Goal: Task Accomplishment & Management: Use online tool/utility

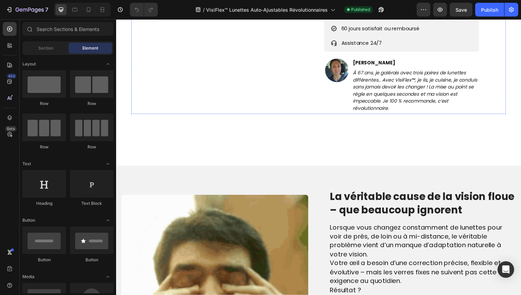
scroll to position [364, 0]
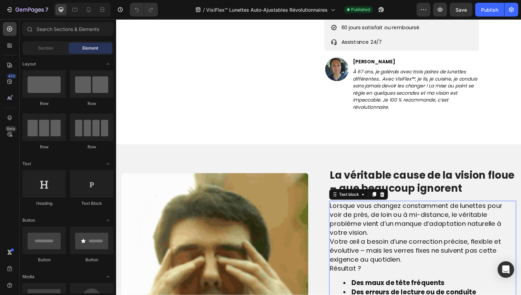
click at [334, 269] on span "Votre œil a besoin d’une correction précise, flexible et évolutive – mais les v…" at bounding box center [421, 256] width 175 height 28
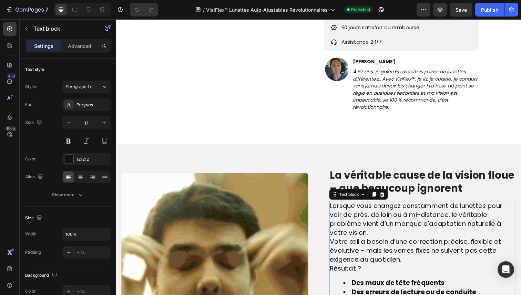
click at [334, 269] on span "Votre œil a besoin d’une correction précise, flexible et évolutive – mais les v…" at bounding box center [421, 256] width 175 height 28
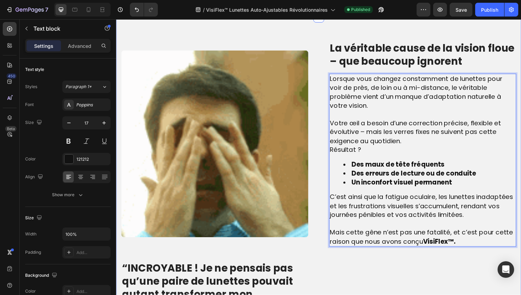
scroll to position [552, 0]
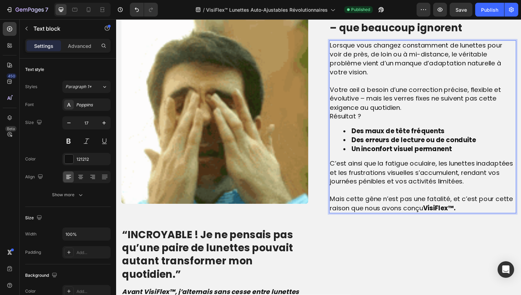
click at [334, 119] on span "Résultat ?" at bounding box center [350, 118] width 32 height 9
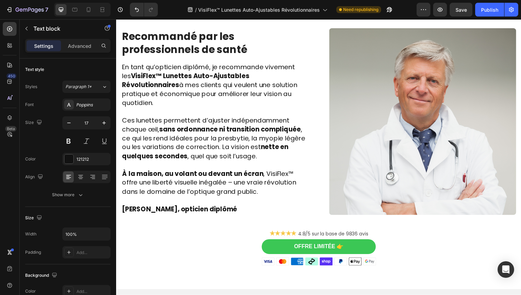
scroll to position [1243, 0]
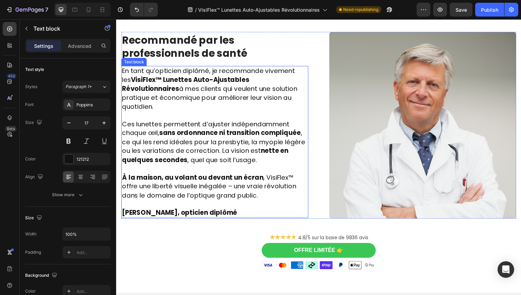
click at [246, 186] on span "À la maison, au volant ou devant un écran , VisiFlex™ offre une liberté visuell…" at bounding box center [211, 190] width 178 height 28
click at [226, 213] on strong "Marc Chevalier, opticien diplômé" at bounding box center [181, 217] width 118 height 9
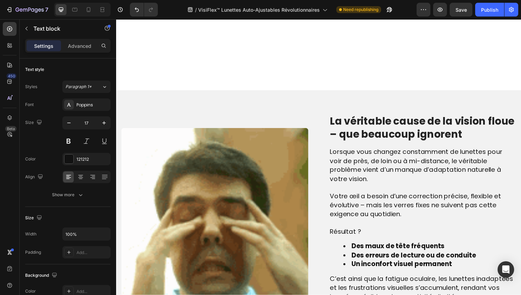
scroll to position [364, 0]
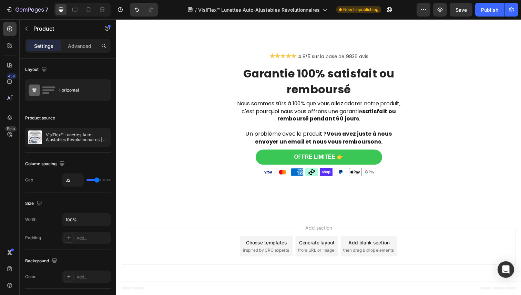
scroll to position [2226, 0]
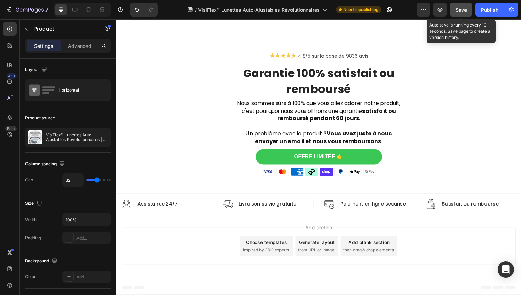
click at [455, 8] on button "Save" at bounding box center [461, 10] width 23 height 14
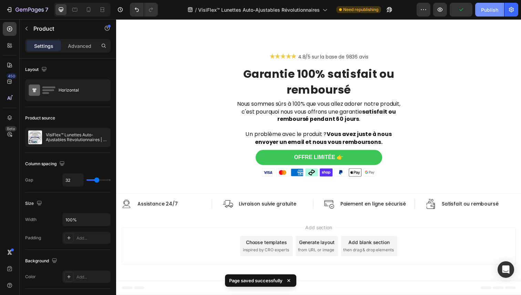
click at [483, 11] on div "Publish" at bounding box center [489, 9] width 17 height 7
click at [94, 9] on div at bounding box center [88, 9] width 11 height 11
type input "0"
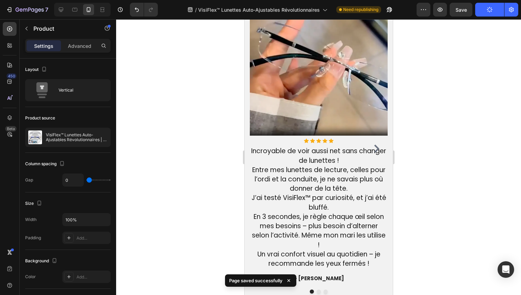
scroll to position [1593, 0]
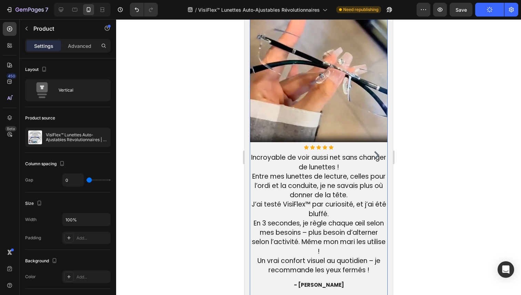
click at [373, 156] on icon "Carousel Next Arrow" at bounding box center [376, 155] width 8 height 8
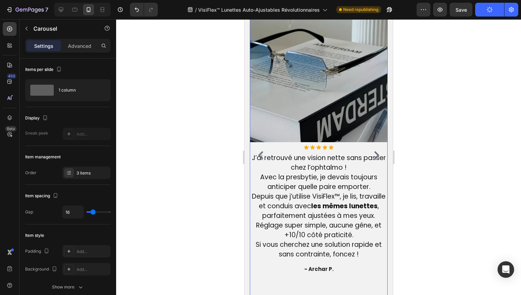
click at [374, 155] on icon "Carousel Next Arrow" at bounding box center [376, 155] width 8 height 8
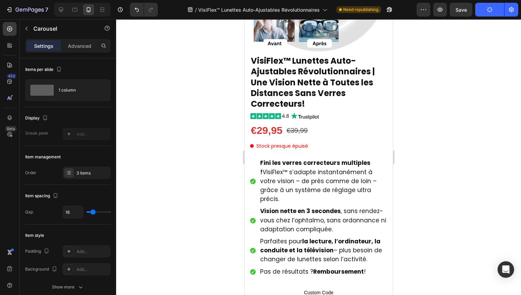
scroll to position [147, 0]
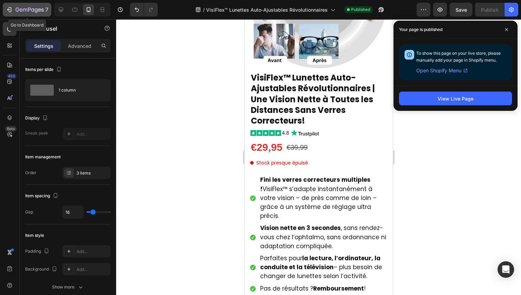
click at [37, 6] on div "7" at bounding box center [32, 10] width 33 height 8
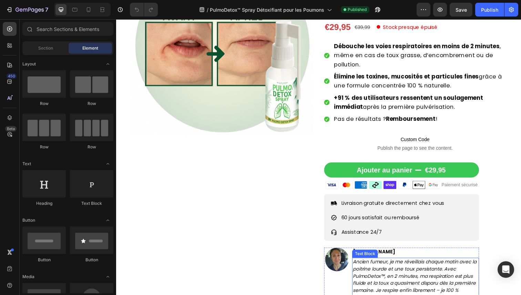
scroll to position [283, 0]
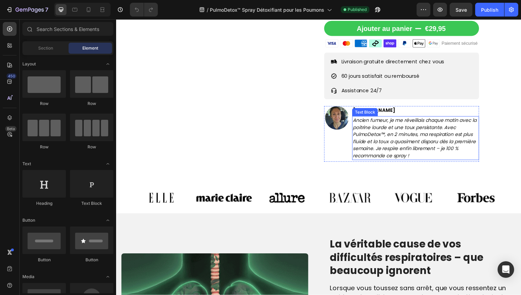
click at [363, 117] on div "Text Block" at bounding box center [369, 114] width 23 height 6
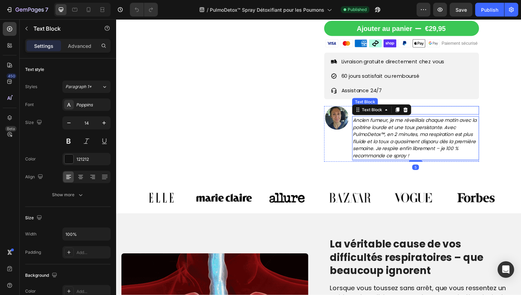
click at [424, 116] on p "[PERSON_NAME]" at bounding box center [422, 112] width 128 height 7
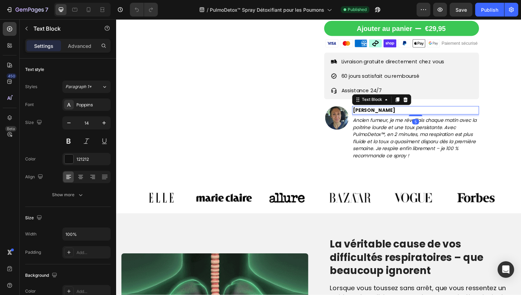
click at [365, 116] on p "[PERSON_NAME]" at bounding box center [422, 112] width 128 height 7
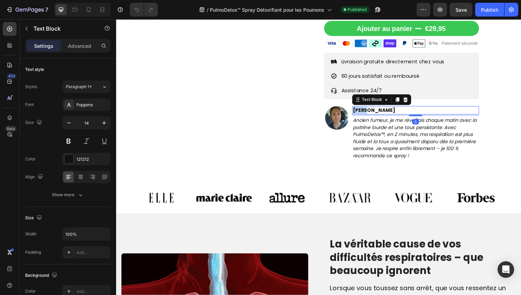
click at [365, 116] on p "[PERSON_NAME]" at bounding box center [422, 112] width 128 height 7
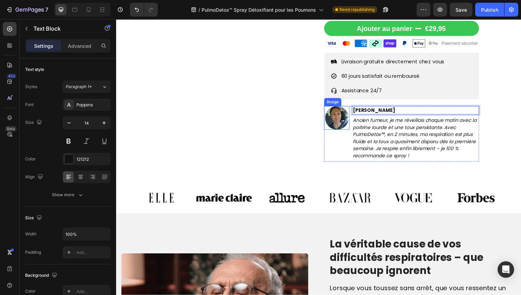
click at [341, 126] on img at bounding box center [341, 120] width 24 height 24
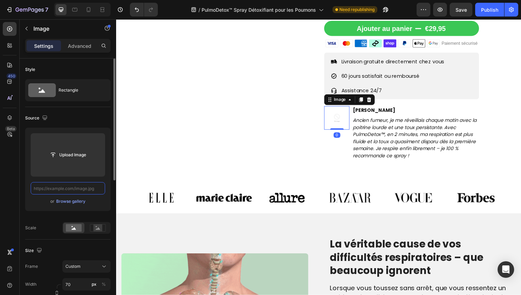
scroll to position [0, 0]
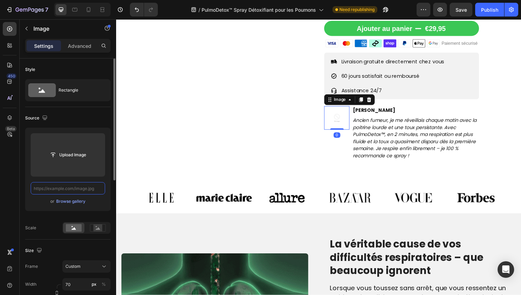
paste input "https://actualite-science.com/cdn/shop/files/gempages_540190890933617569-204af4…"
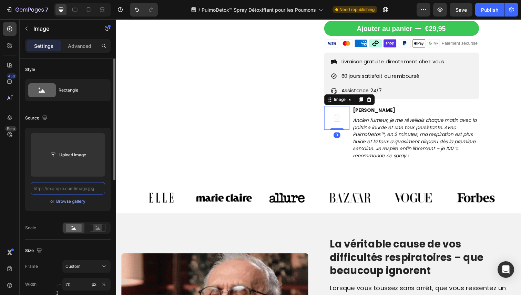
type input "https://actualite-science.com/cdn/shop/files/gempages_540190890933617569-204af4…"
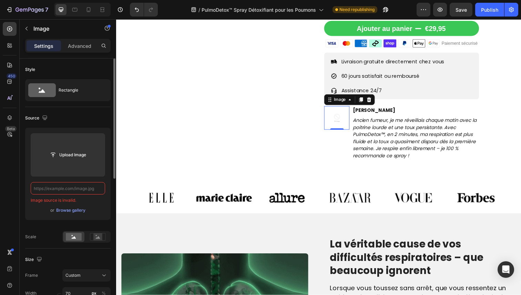
paste input "https://actualite-science.com/cdn/shop/files/gempages_540190890933617569-204af4…"
type input "https://actualite-science.com/cdn/shop/files/gempages_540190890933617569-204af4…"
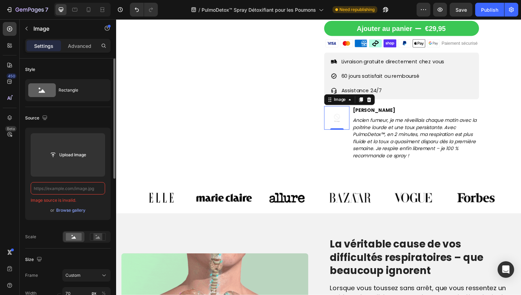
paste input "https://actualite-science.com/cdn/shop/files/gempages_540190890933617569-204af4…"
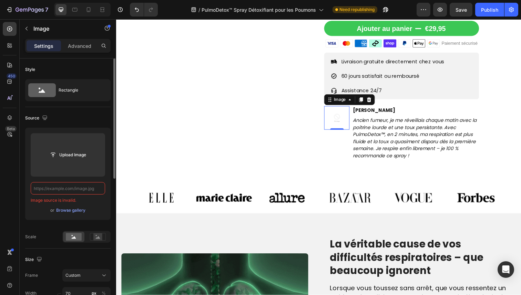
type input "https://actualite-science.com/cdn/shop/files/gempages_540190890933617569-204af4…"
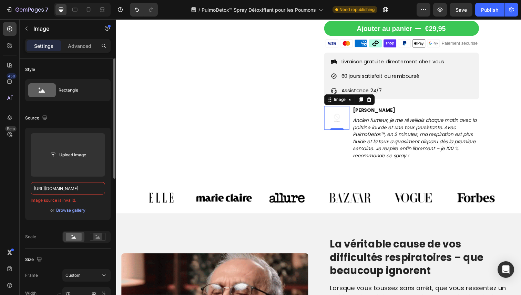
scroll to position [0, 250]
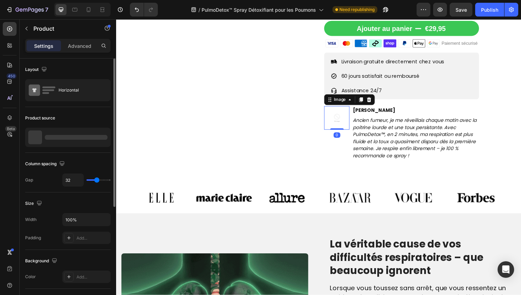
click at [346, 127] on img at bounding box center [341, 120] width 24 height 24
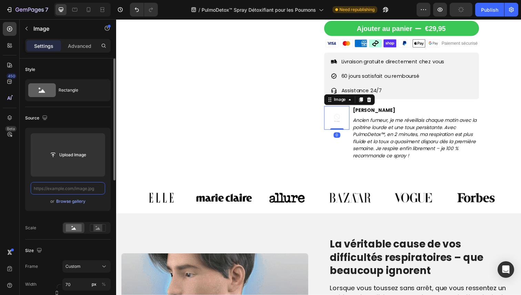
click at [72, 184] on input "text" at bounding box center [68, 188] width 74 height 12
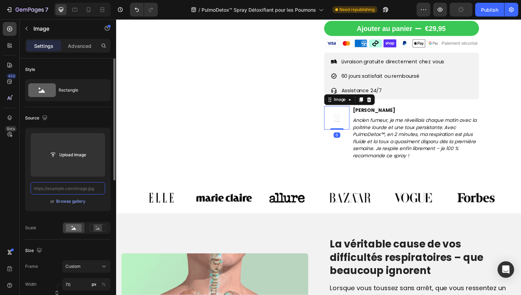
paste input "https://actualite-science.com/cdn/shop/files/gempages_540190890933617569-204af4…"
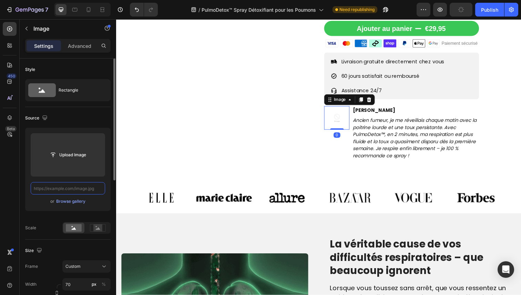
type input "https://actualite-science.com/cdn/shop/files/gempages_540190890933617569-204af4…"
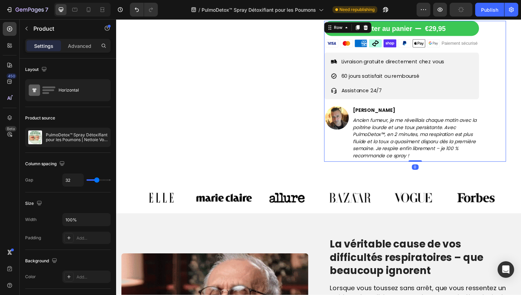
click at [492, 144] on div "Ajouter au panier €29,95 Add to Cart Row Visa Mastercard American Express After…" at bounding box center [421, 93] width 186 height 144
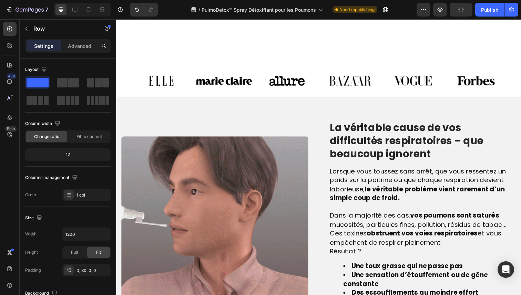
scroll to position [467, 0]
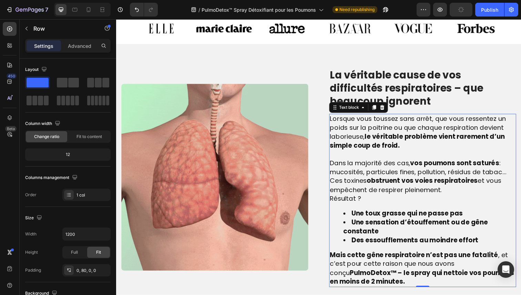
click at [338, 206] on span "Résultat ?" at bounding box center [350, 202] width 32 height 9
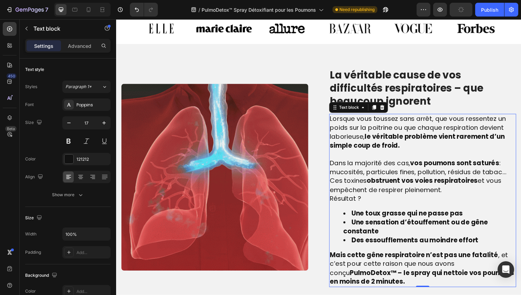
click at [334, 203] on span "Résultat ?" at bounding box center [350, 202] width 32 height 9
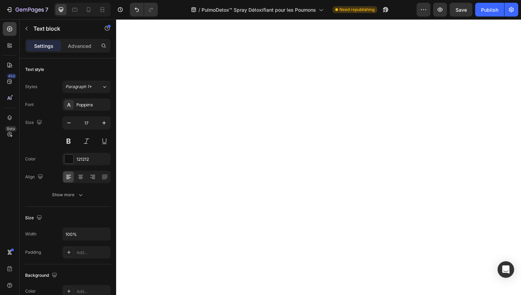
scroll to position [2138, 0]
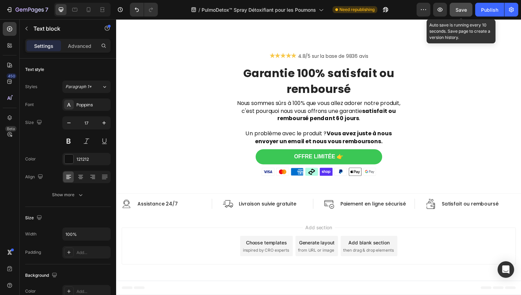
click at [462, 12] on span "Save" at bounding box center [460, 10] width 11 height 6
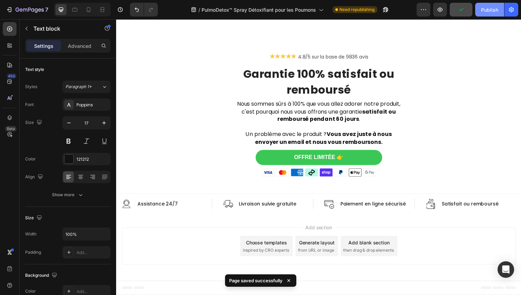
click at [478, 9] on button "Publish" at bounding box center [489, 10] width 29 height 14
click at [91, 8] on icon at bounding box center [88, 9] width 7 height 7
type input "14"
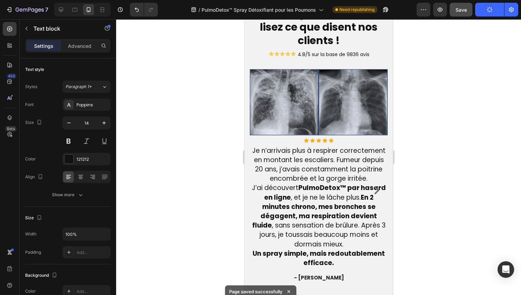
scroll to position [1479, 0]
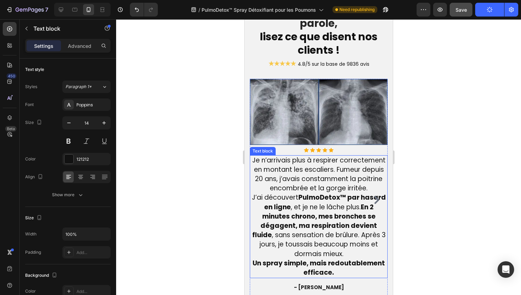
click at [374, 196] on icon "Carousel Next Arrow" at bounding box center [376, 200] width 8 height 8
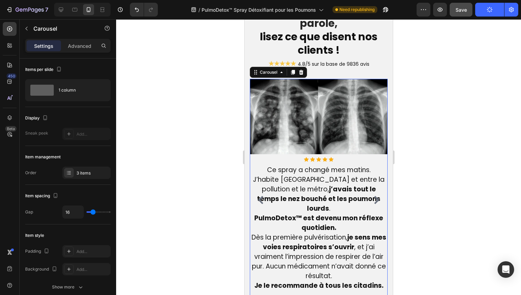
click at [374, 196] on icon "Carousel Next Arrow" at bounding box center [376, 200] width 8 height 8
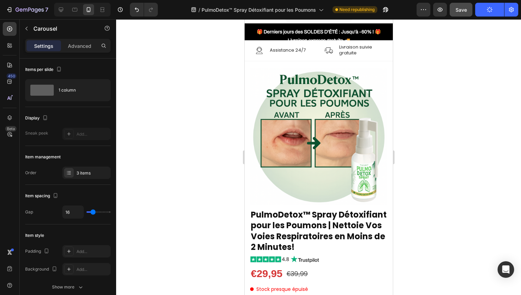
scroll to position [0, 0]
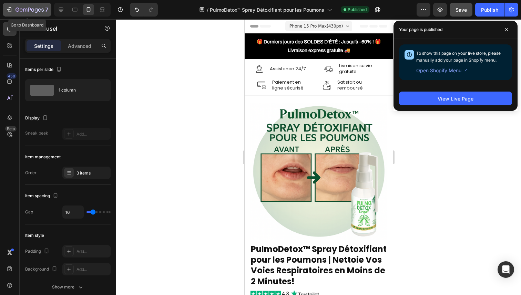
click at [31, 9] on icon "button" at bounding box center [30, 10] width 28 height 6
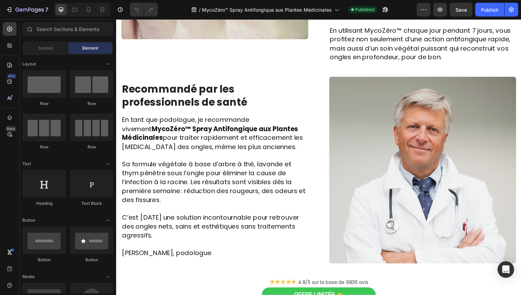
scroll to position [1165, 0]
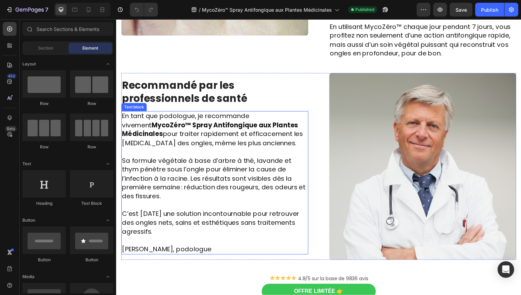
click at [187, 241] on p at bounding box center [216, 245] width 189 height 9
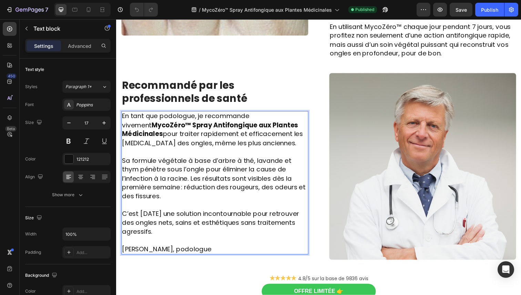
click at [186, 250] on span "[PERSON_NAME], podologue" at bounding box center [167, 254] width 91 height 9
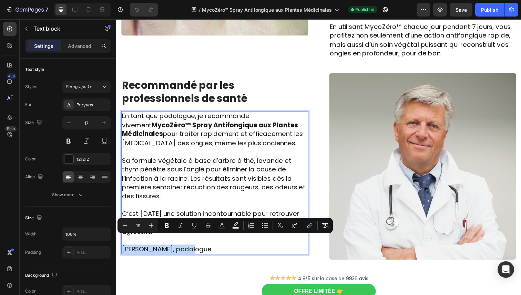
drag, startPoint x: 186, startPoint y: 246, endPoint x: 123, endPoint y: 247, distance: 63.0
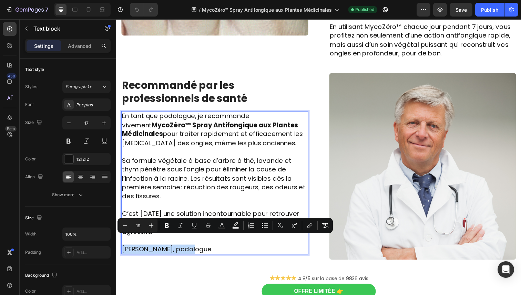
click at [123, 250] on span "[PERSON_NAME], podologue" at bounding box center [167, 254] width 91 height 9
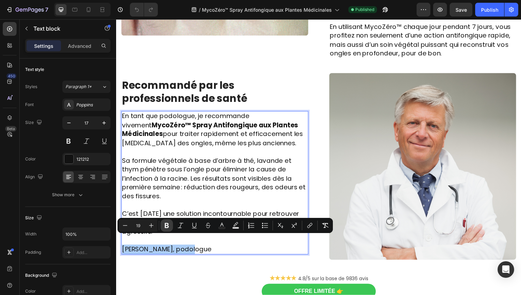
click at [165, 226] on icon "Editor contextual toolbar" at bounding box center [167, 225] width 4 height 5
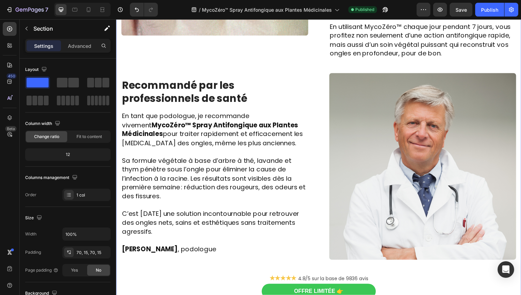
click at [175, 267] on div "Image Des centaines de personnes l’utilisent chaque jour et ont dit adieu aux […" at bounding box center [322, 69] width 403 height 495
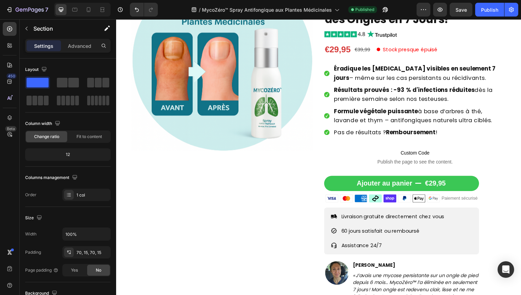
scroll to position [0, 0]
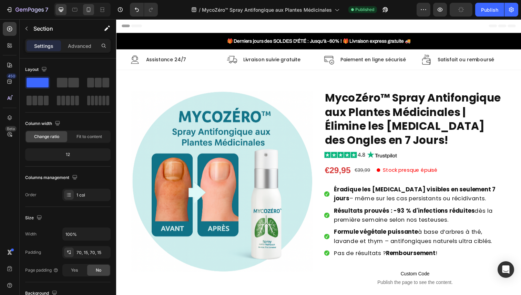
click at [93, 9] on div at bounding box center [88, 9] width 11 height 11
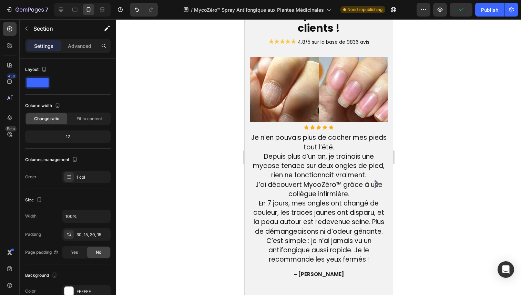
scroll to position [1963, 0]
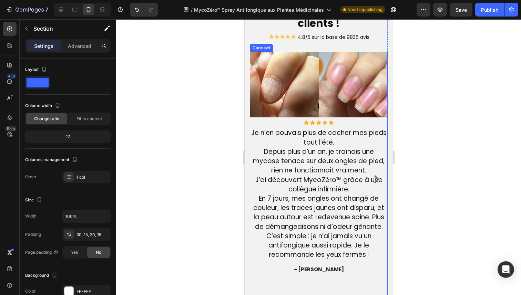
click at [375, 184] on icon "Carousel Next Arrow" at bounding box center [376, 179] width 8 height 8
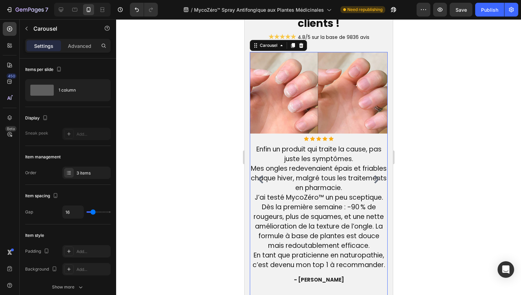
click at [375, 184] on icon "Carousel Next Arrow" at bounding box center [376, 179] width 8 height 8
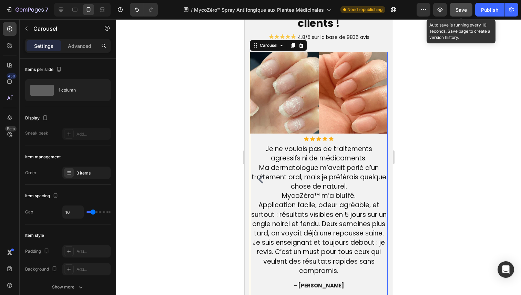
click at [457, 10] on span "Save" at bounding box center [460, 10] width 11 height 6
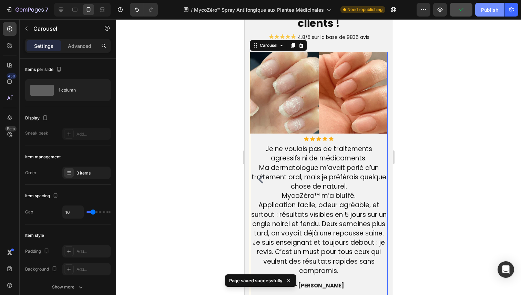
click at [483, 14] on button "Publish" at bounding box center [489, 10] width 29 height 14
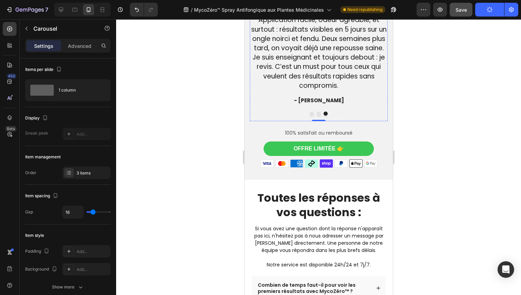
scroll to position [2150, 0]
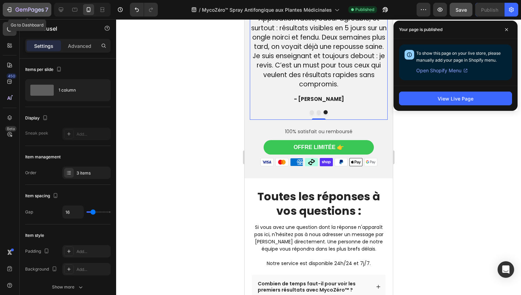
click at [37, 9] on icon "button" at bounding box center [30, 10] width 28 height 6
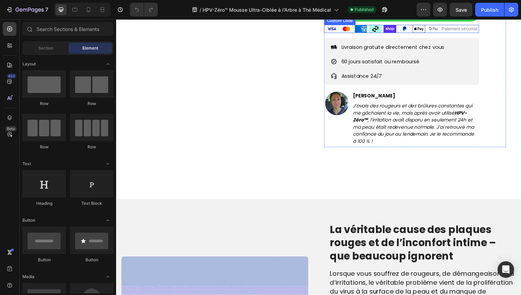
scroll to position [340, 0]
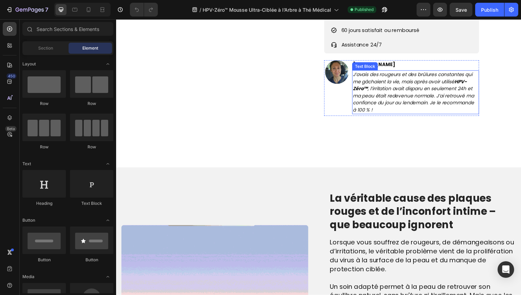
click at [463, 109] on icon "J’avais des rougeurs et des brûlures constantes qui me gâchaient la vie, mais a…" at bounding box center [420, 93] width 124 height 43
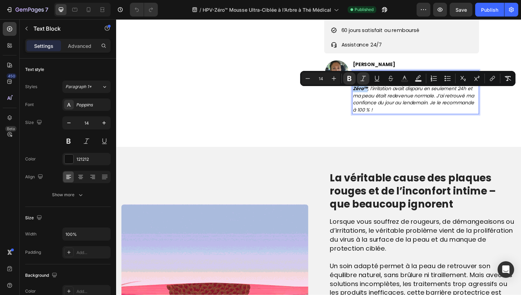
drag, startPoint x: 466, startPoint y: 94, endPoint x: 371, endPoint y: 103, distance: 94.8
click at [351, 80] on icon "Editor contextual toolbar" at bounding box center [349, 78] width 7 height 7
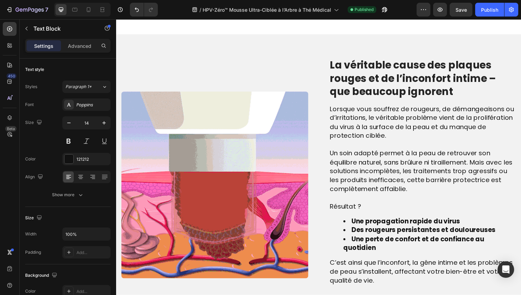
scroll to position [510, 0]
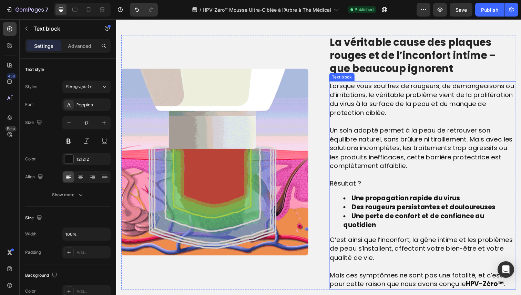
click at [383, 164] on span "Un soin adapté permet à la peau de retrouver son équilibre naturel, sans brûlur…" at bounding box center [427, 151] width 186 height 46
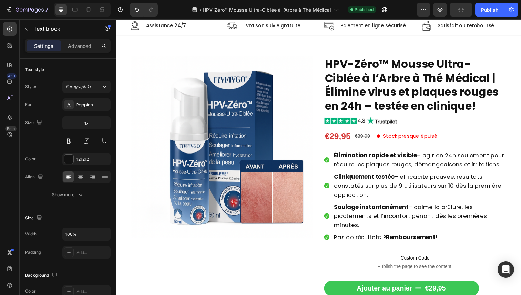
scroll to position [0, 0]
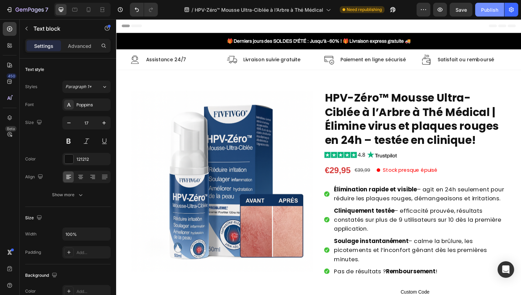
click at [490, 9] on div "Publish" at bounding box center [489, 9] width 17 height 7
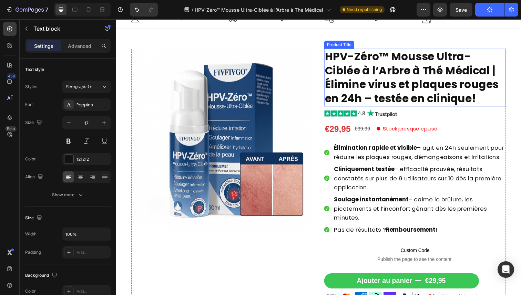
scroll to position [50, 0]
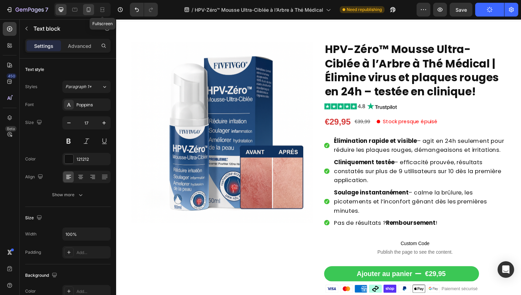
click at [89, 8] on icon at bounding box center [88, 9] width 7 height 7
type input "14"
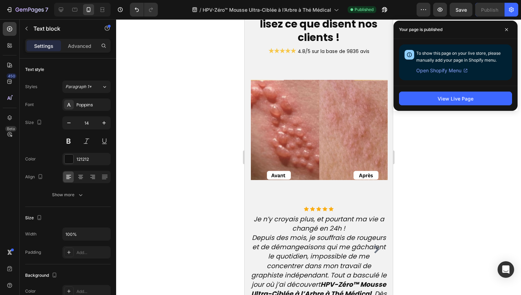
scroll to position [2394, 0]
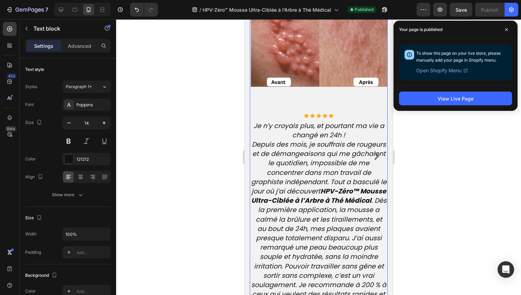
click at [374, 156] on icon "Carousel Next Arrow" at bounding box center [376, 156] width 8 height 8
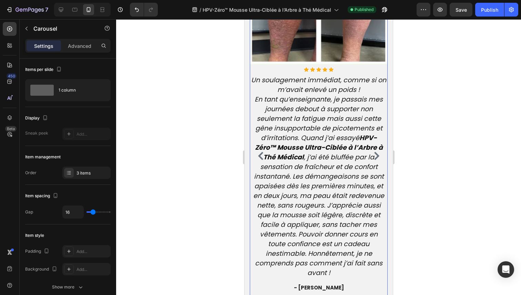
click at [374, 156] on icon "Carousel Next Arrow" at bounding box center [376, 156] width 8 height 8
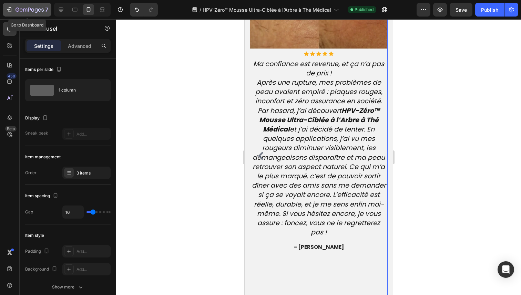
click at [34, 6] on div "7" at bounding box center [32, 10] width 33 height 8
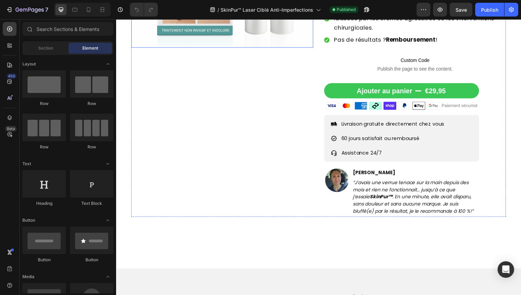
scroll to position [365, 0]
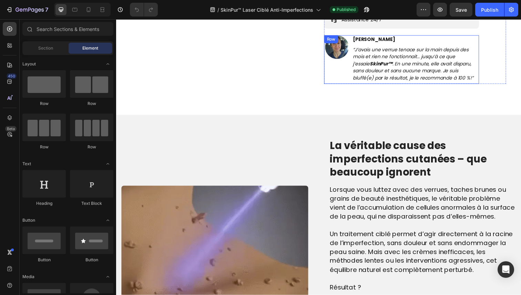
click at [354, 66] on div "Image [PERSON_NAME] Text Block “J’avais une verrue tenace sur la main depuis de…" at bounding box center [407, 61] width 158 height 50
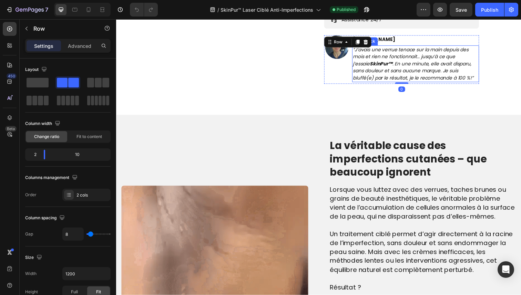
click at [375, 65] on strong "SkinPur™" at bounding box center [386, 64] width 23 height 7
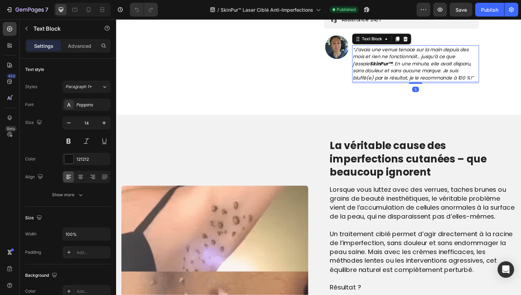
click at [376, 67] on strong "SkinPur™" at bounding box center [386, 64] width 23 height 7
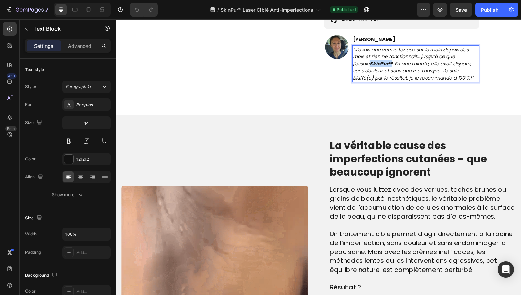
drag, startPoint x: 380, startPoint y: 65, endPoint x: 358, endPoint y: 65, distance: 22.7
click at [375, 65] on strong "SkinPur™" at bounding box center [386, 64] width 23 height 7
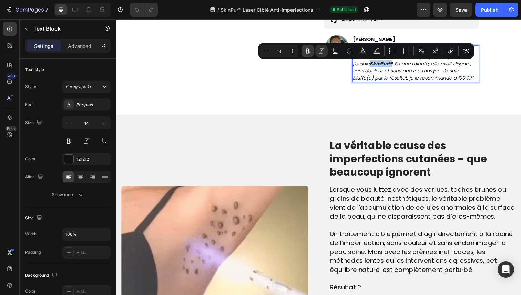
click at [308, 50] on icon "Editor contextual toolbar" at bounding box center [307, 51] width 7 height 7
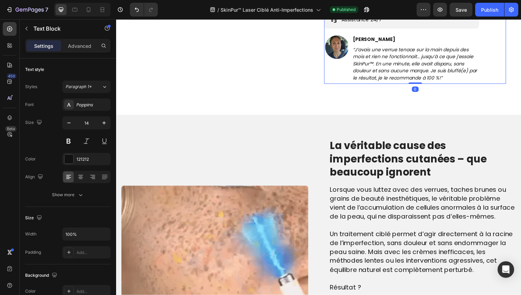
click at [502, 59] on div "Ajouter au panier €29,95 Add to Cart Row Visa Mastercard American Express After…" at bounding box center [421, 17] width 186 height 137
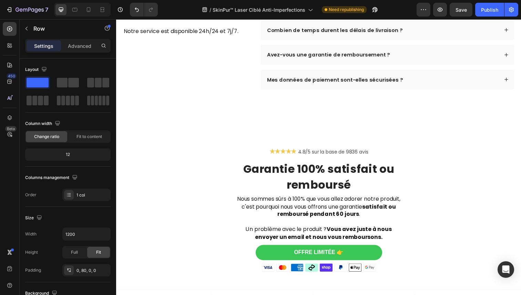
scroll to position [2354, 0]
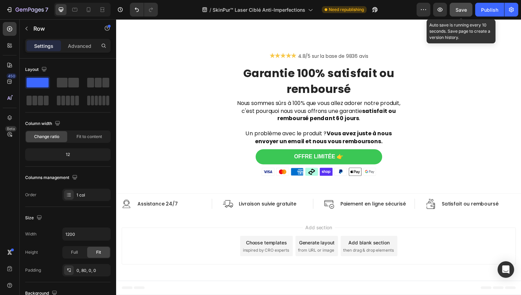
click at [458, 5] on button "Save" at bounding box center [461, 10] width 23 height 14
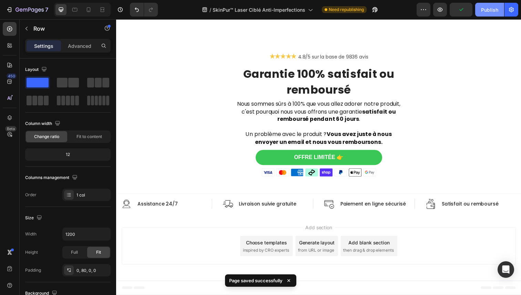
click at [484, 10] on div "Publish" at bounding box center [489, 9] width 17 height 7
click at [91, 8] on icon at bounding box center [88, 9] width 7 height 7
type input "100%"
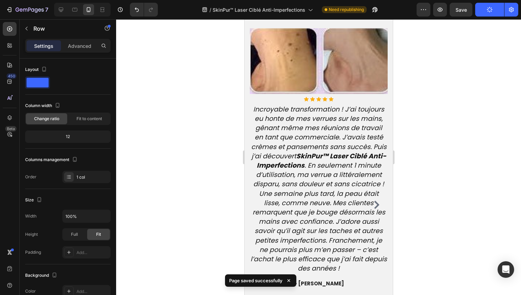
scroll to position [1627, 0]
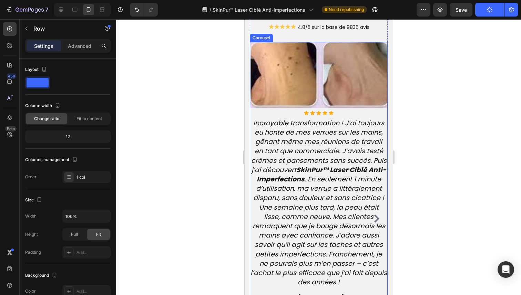
click at [375, 215] on icon "Carousel Next Arrow" at bounding box center [376, 219] width 8 height 8
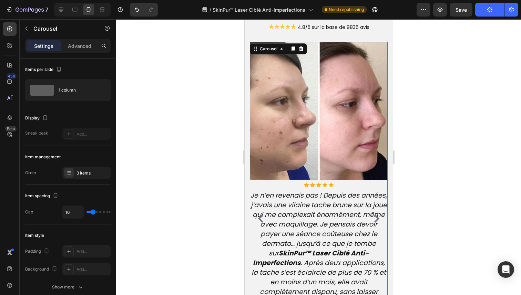
click at [376, 215] on icon "Carousel Next Arrow" at bounding box center [376, 219] width 5 height 8
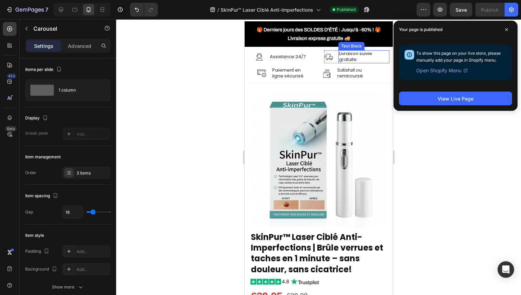
scroll to position [16, 0]
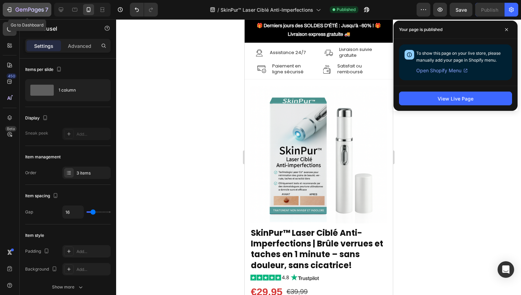
click at [20, 9] on icon "button" at bounding box center [21, 9] width 3 height 3
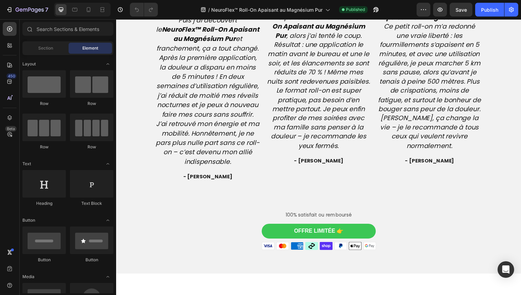
scroll to position [1912, 0]
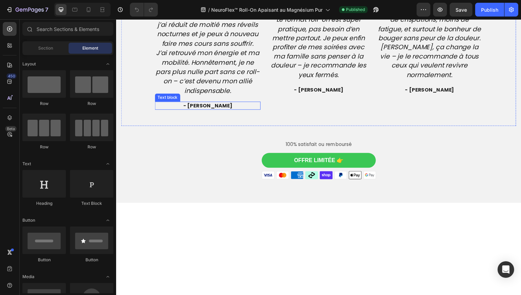
click at [212, 111] on span "- [PERSON_NAME]" at bounding box center [210, 107] width 50 height 7
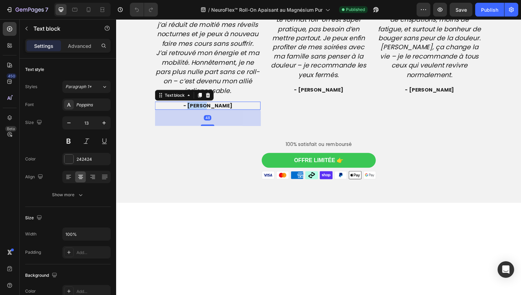
click at [212, 111] on span "- [PERSON_NAME]" at bounding box center [210, 107] width 50 height 7
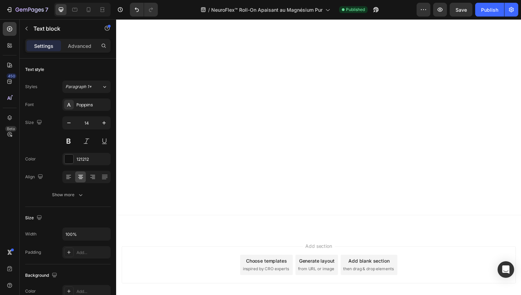
scroll to position [2287, 0]
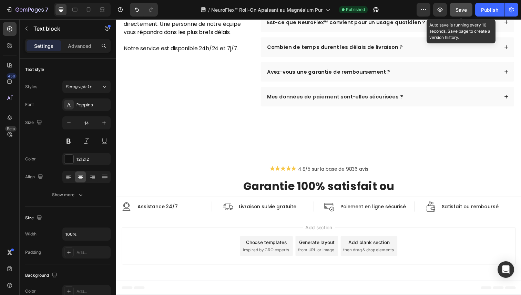
click at [455, 5] on button "Save" at bounding box center [461, 10] width 23 height 14
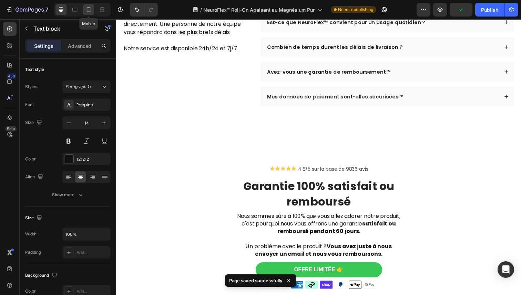
click at [88, 10] on icon at bounding box center [88, 9] width 7 height 7
type input "15"
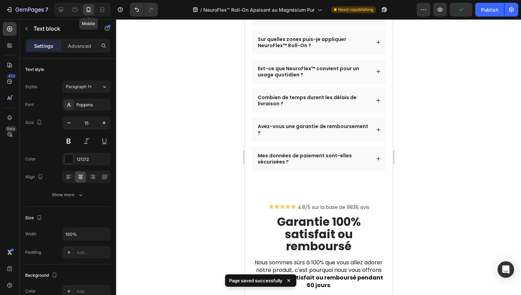
scroll to position [2338, 0]
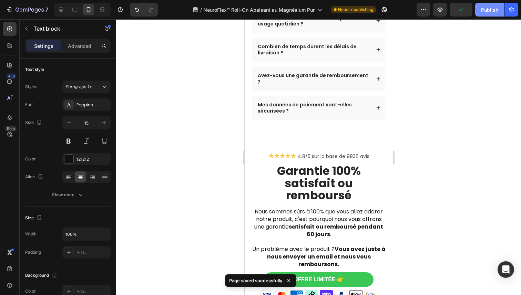
click at [481, 13] on div "Publish" at bounding box center [489, 9] width 17 height 7
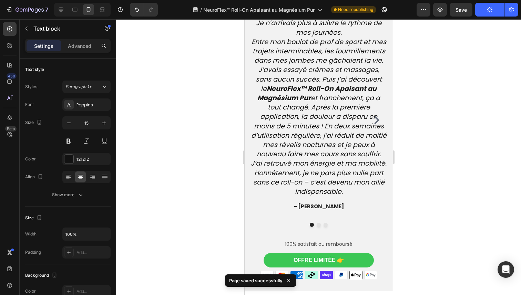
scroll to position [1670, 0]
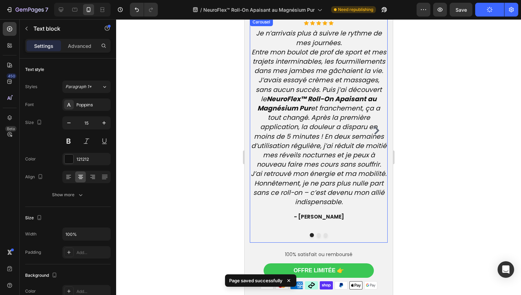
click at [374, 135] on icon "Carousel Next Arrow" at bounding box center [376, 130] width 5 height 8
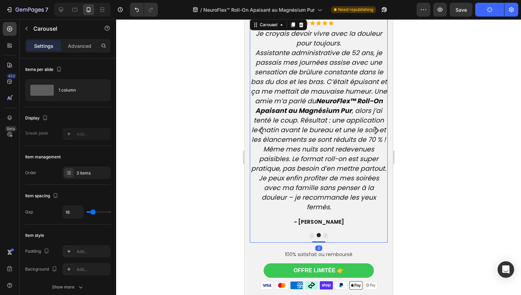
click at [374, 135] on icon "Carousel Next Arrow" at bounding box center [376, 130] width 5 height 8
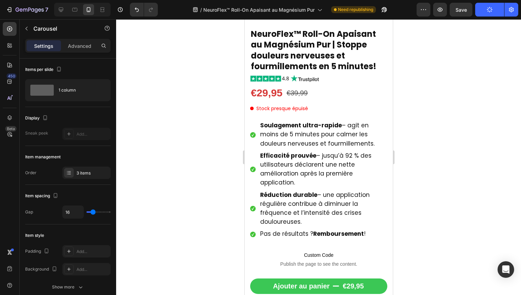
scroll to position [0, 0]
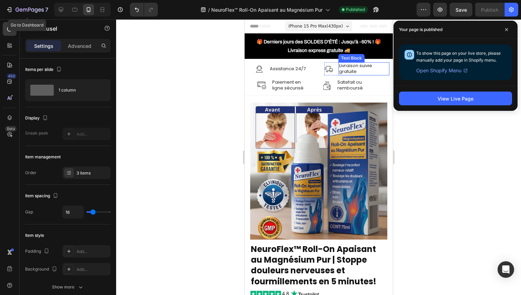
click at [34, 2] on div "7 Go to Dashboard Version history / NeuroFlex™ Roll-On Apaisant au Magnésium Pu…" at bounding box center [260, 10] width 521 height 20
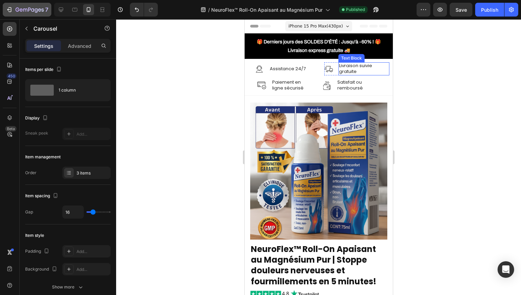
click at [19, 9] on icon "button" at bounding box center [30, 10] width 28 height 6
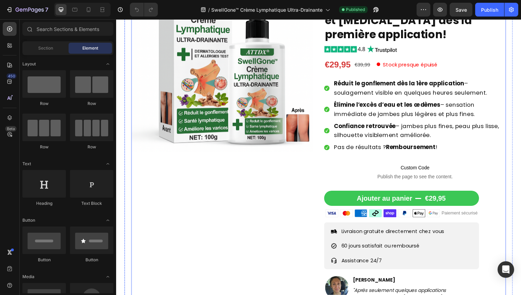
scroll to position [318, 0]
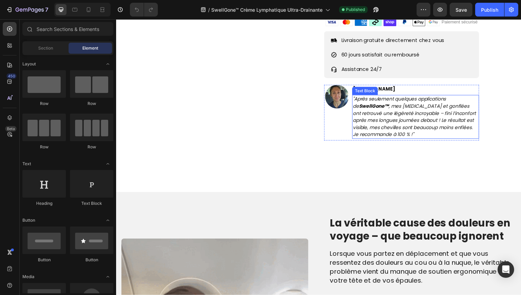
click at [368, 118] on icon ""Après seulement quelques applications de SwellGone™ , mes [MEDICAL_DATA] et go…" at bounding box center [420, 118] width 125 height 43
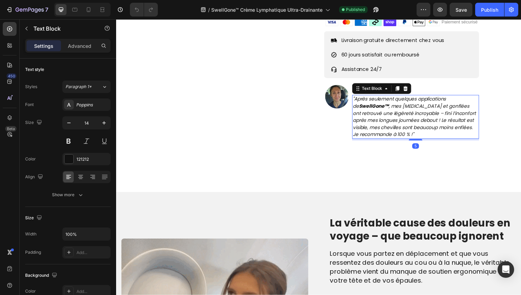
click at [381, 112] on strong "SwellGone™" at bounding box center [379, 108] width 30 height 7
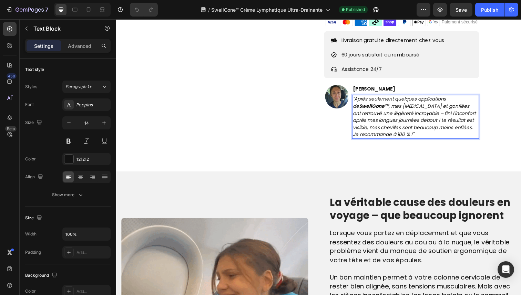
scroll to position [0, 0]
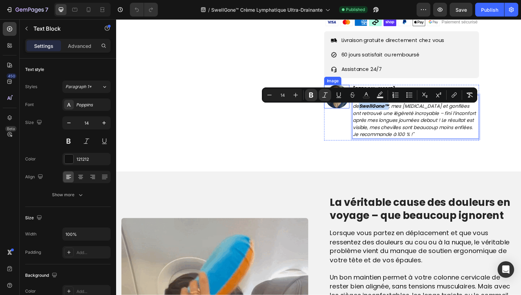
drag, startPoint x: 387, startPoint y: 111, endPoint x: 346, endPoint y: 111, distance: 40.6
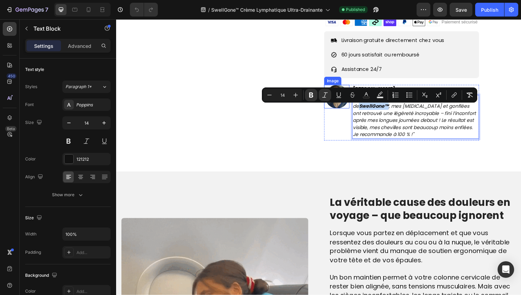
click at [346, 111] on div "Image [PERSON_NAME] Text Block "Après seulement quelques applications de SwellG…" at bounding box center [407, 114] width 158 height 57
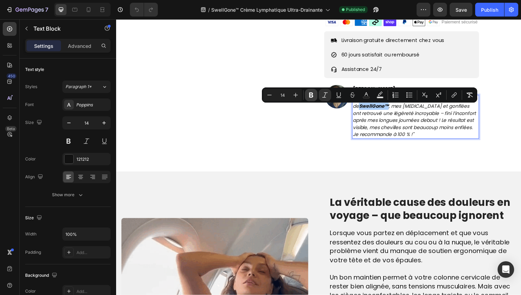
click at [311, 96] on icon "Editor contextual toolbar" at bounding box center [311, 95] width 7 height 7
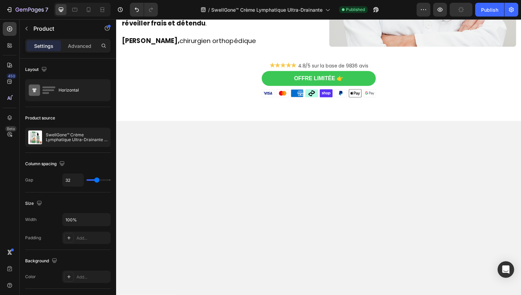
scroll to position [1501, 0]
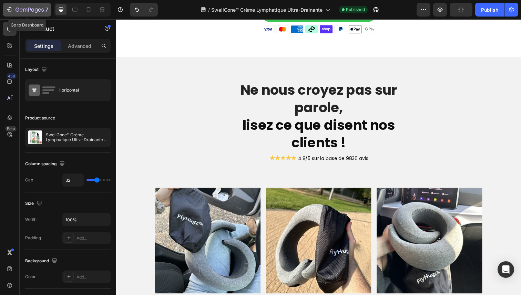
click at [38, 8] on icon "button" at bounding box center [30, 10] width 28 height 6
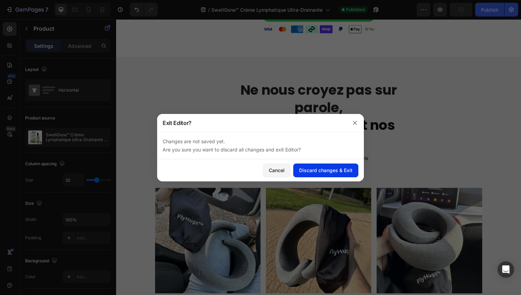
click at [326, 171] on div "Discard changes & Exit" at bounding box center [325, 170] width 53 height 7
